Goal: Check status: Check status

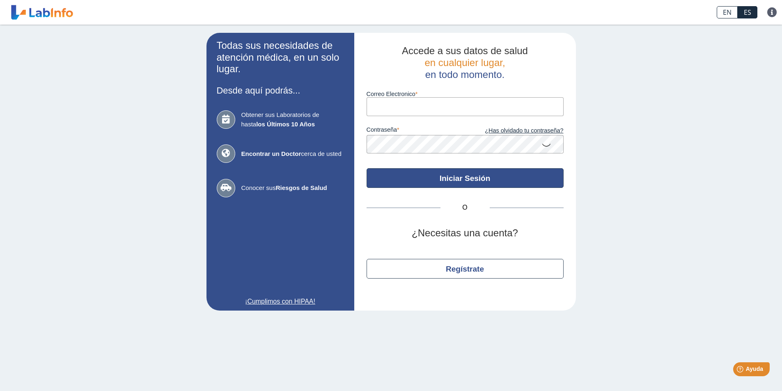
type input "[EMAIL_ADDRESS][DOMAIN_NAME]"
click at [456, 181] on button "Iniciar Sesión" at bounding box center [465, 178] width 197 height 20
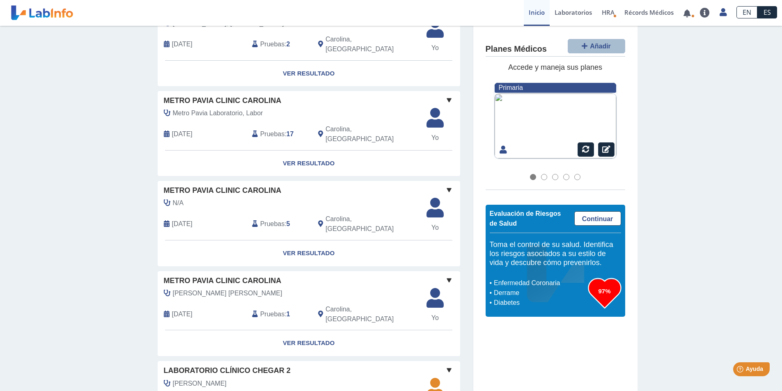
scroll to position [534, 0]
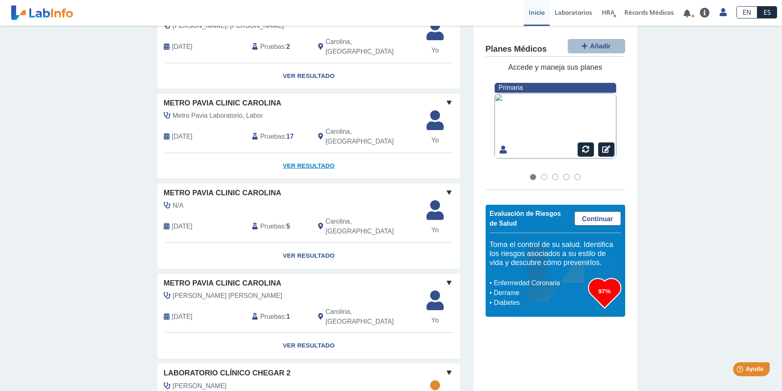
click at [308, 172] on link "Ver Resultado" at bounding box center [309, 166] width 303 height 26
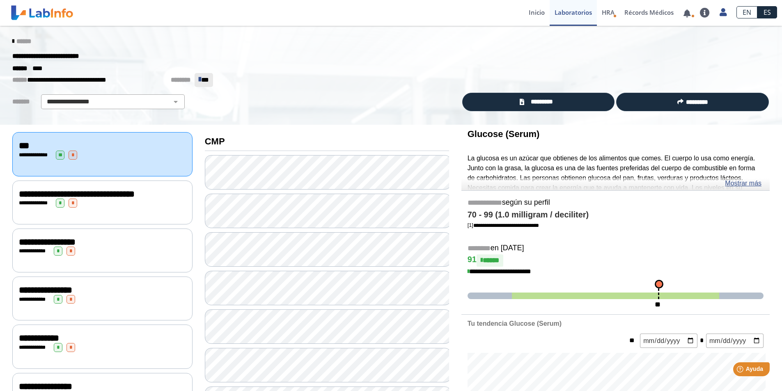
click at [12, 42] on icon at bounding box center [13, 41] width 2 height 7
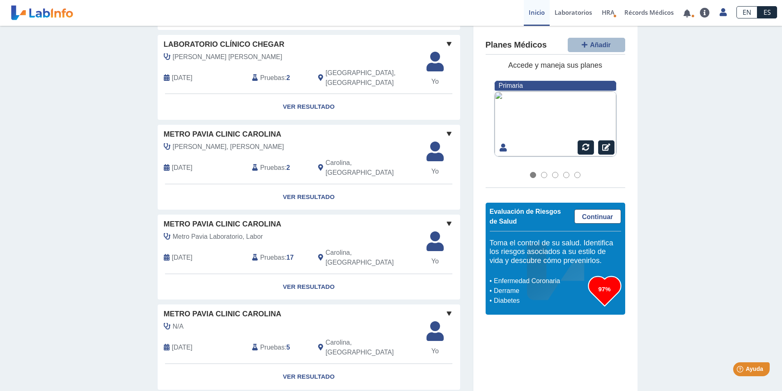
scroll to position [452, 0]
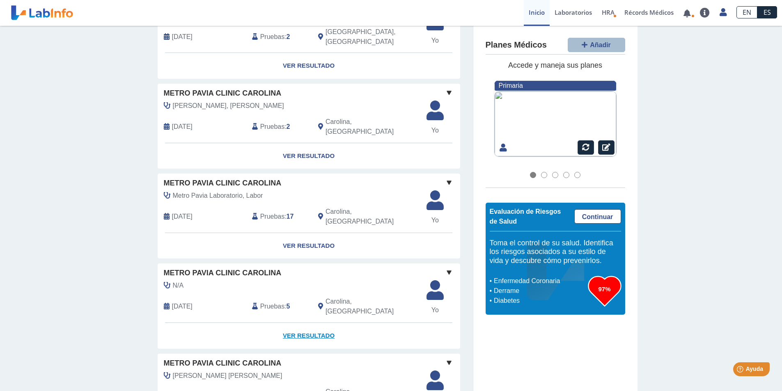
click at [301, 331] on link "Ver Resultado" at bounding box center [309, 336] width 303 height 26
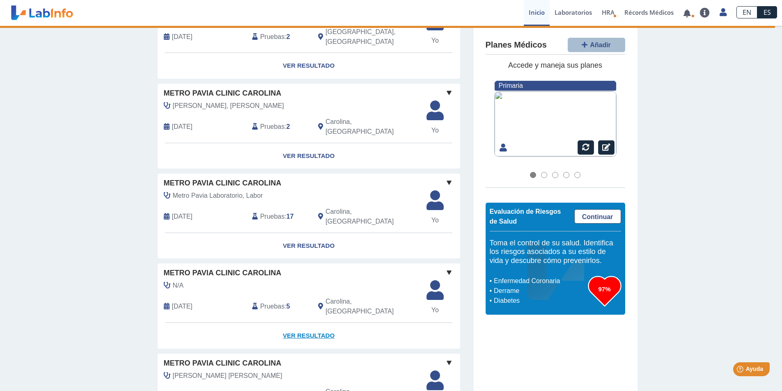
click at [303, 331] on link "Ver Resultado" at bounding box center [309, 336] width 303 height 26
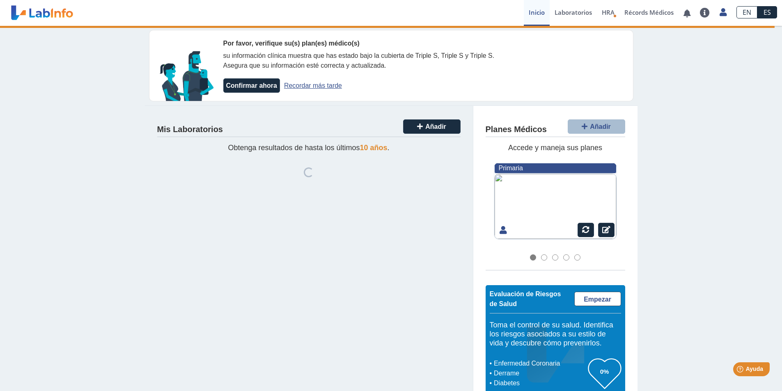
click at [536, 12] on link "Inicio" at bounding box center [537, 13] width 26 height 26
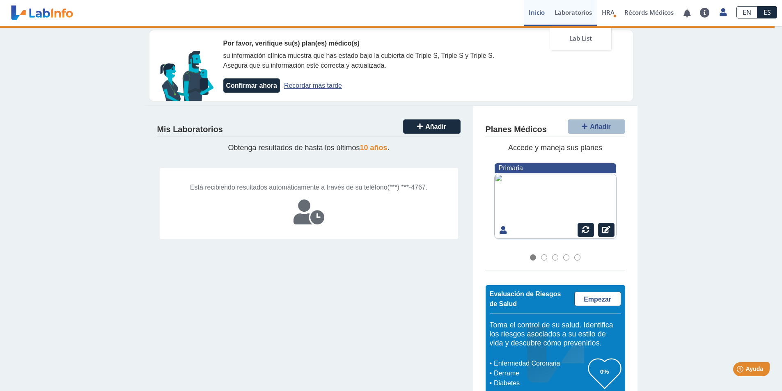
click at [580, 16] on link "Laboratorios" at bounding box center [573, 13] width 47 height 26
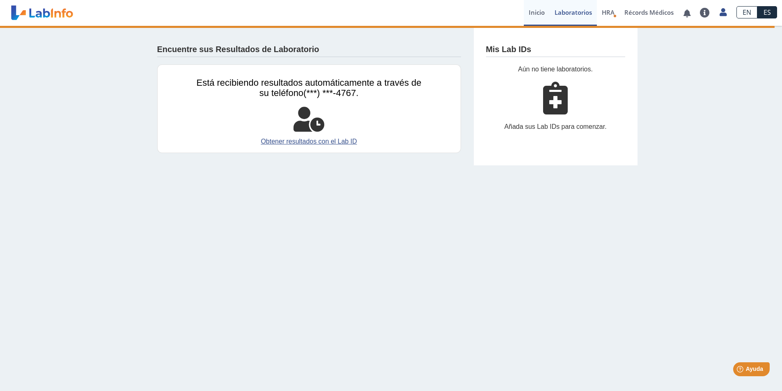
click at [539, 10] on link "Inicio" at bounding box center [537, 13] width 26 height 26
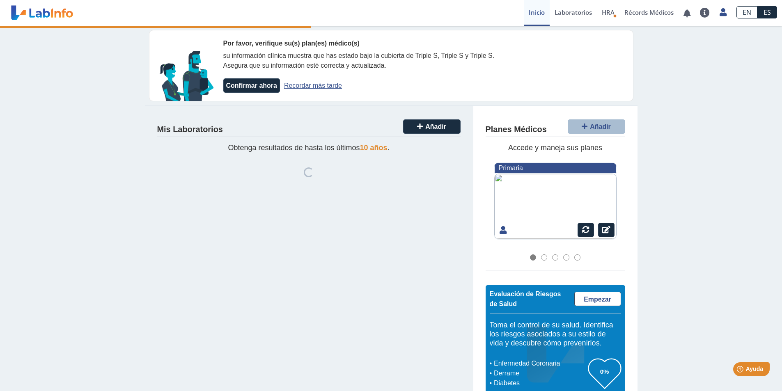
click at [328, 85] on link "Recordar más tarde" at bounding box center [313, 85] width 58 height 7
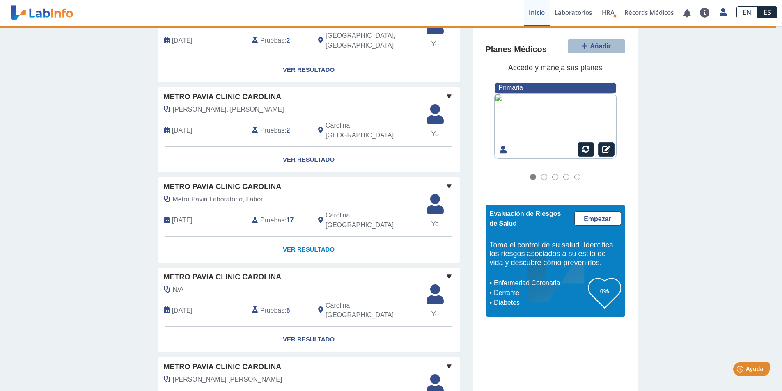
scroll to position [411, 0]
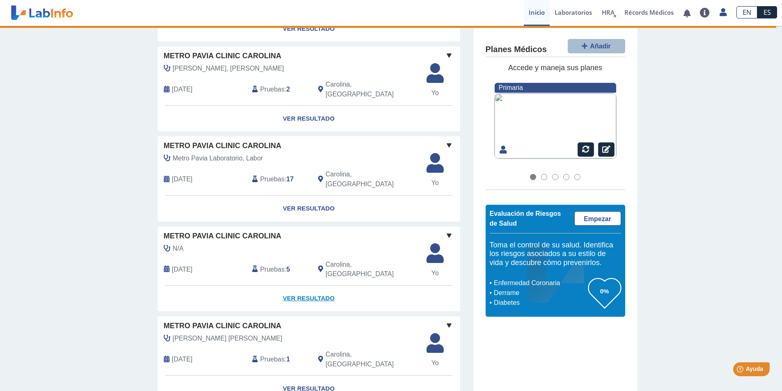
click at [308, 297] on link "Ver Resultado" at bounding box center [309, 299] width 303 height 26
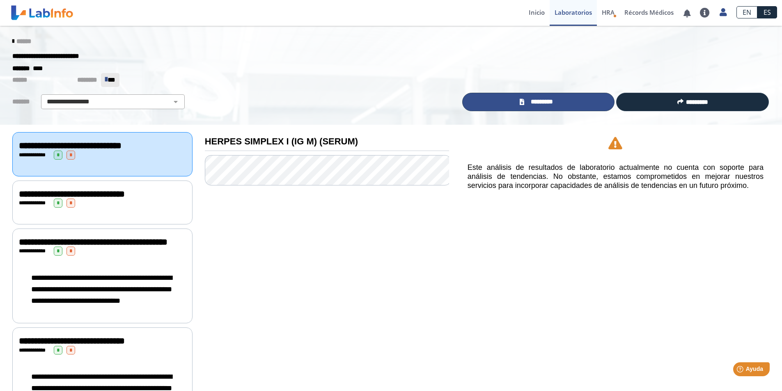
click at [567, 100] on link "*********" at bounding box center [538, 102] width 153 height 18
click at [132, 256] on div "**********" at bounding box center [102, 251] width 167 height 9
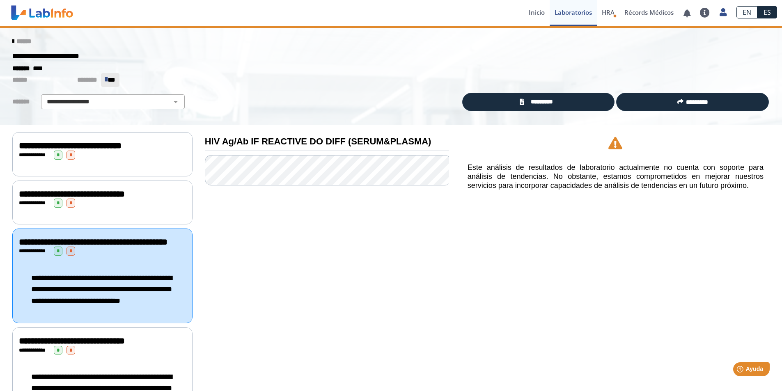
scroll to position [41, 0]
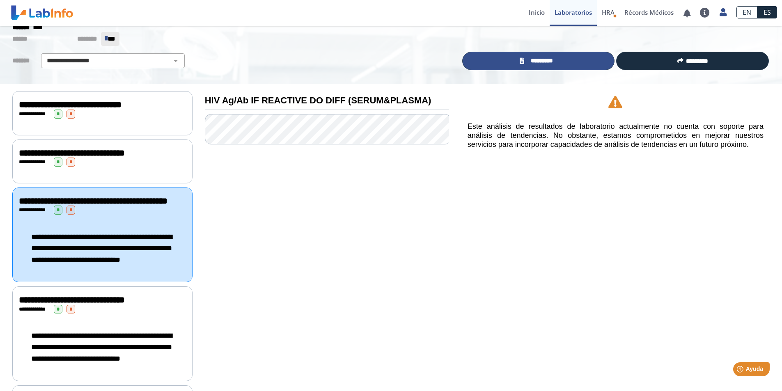
click at [514, 60] on link "*********" at bounding box center [538, 61] width 153 height 18
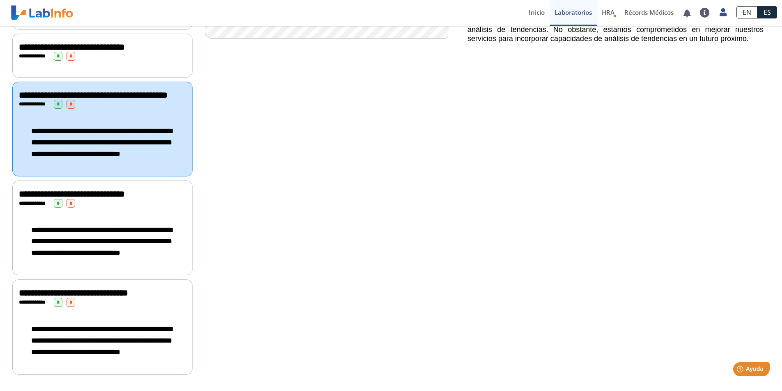
scroll to position [181, 0]
click at [54, 91] on span "**********" at bounding box center [93, 95] width 149 height 9
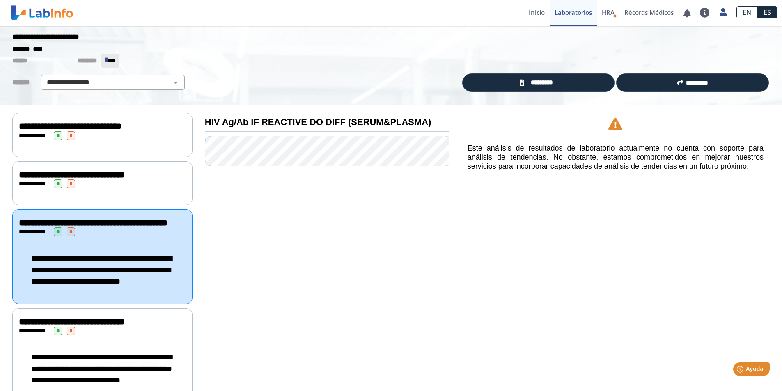
scroll to position [17, 0]
